Goal: Information Seeking & Learning: Learn about a topic

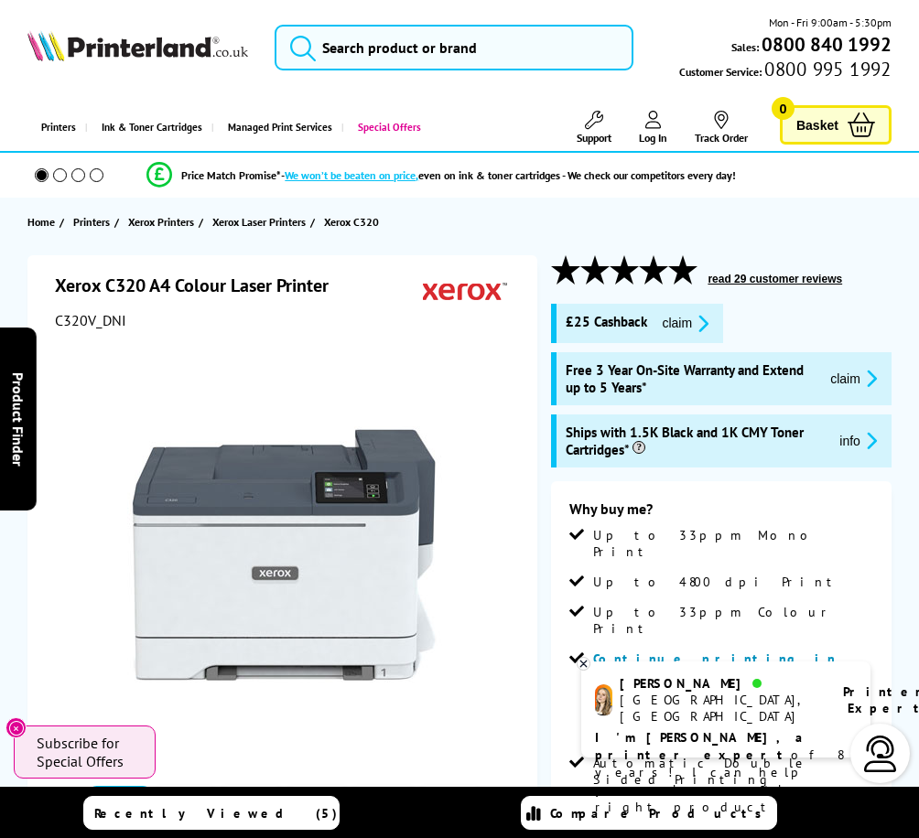
click at [858, 382] on button "claim" at bounding box center [854, 378] width 58 height 21
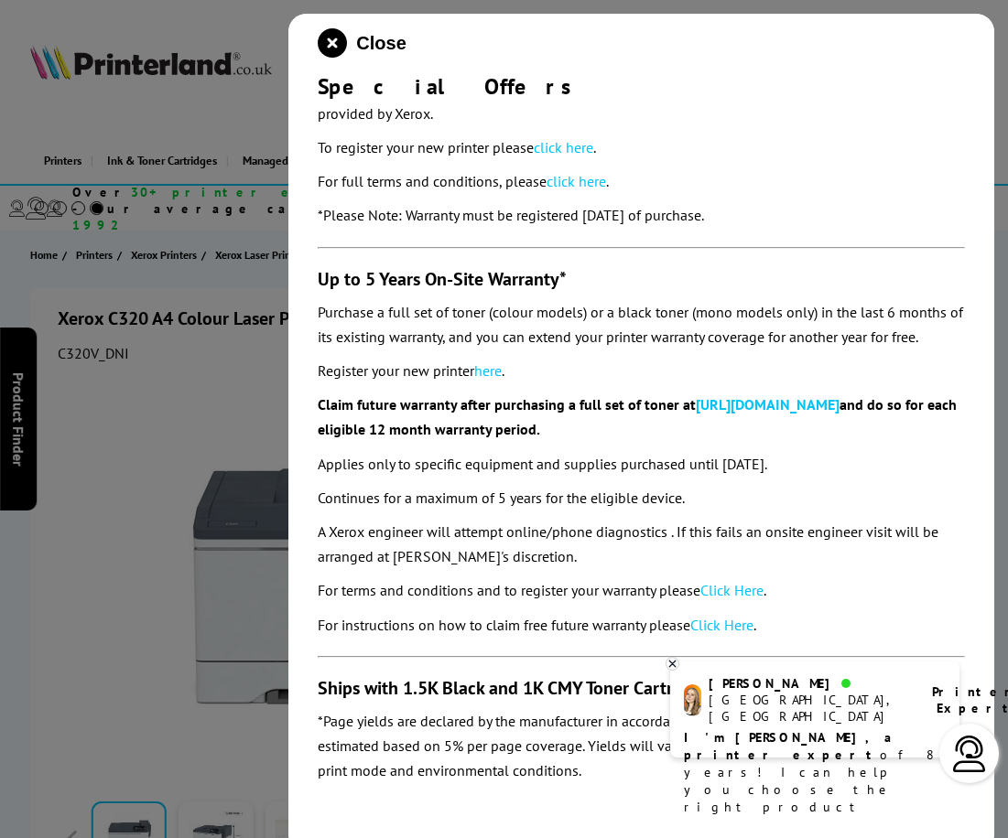
scroll to position [257, 0]
